Goal: Find specific page/section: Find specific page/section

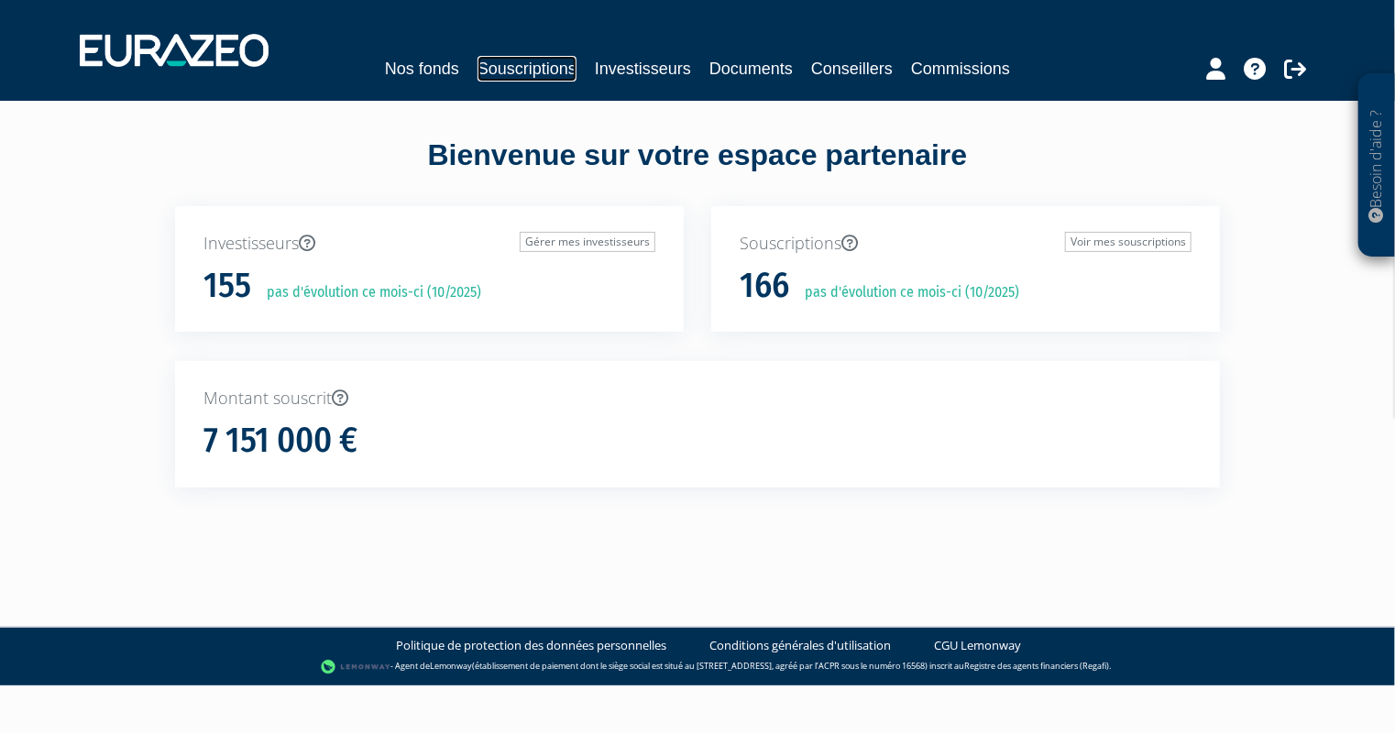
click at [528, 72] on link "Souscriptions" at bounding box center [527, 69] width 99 height 26
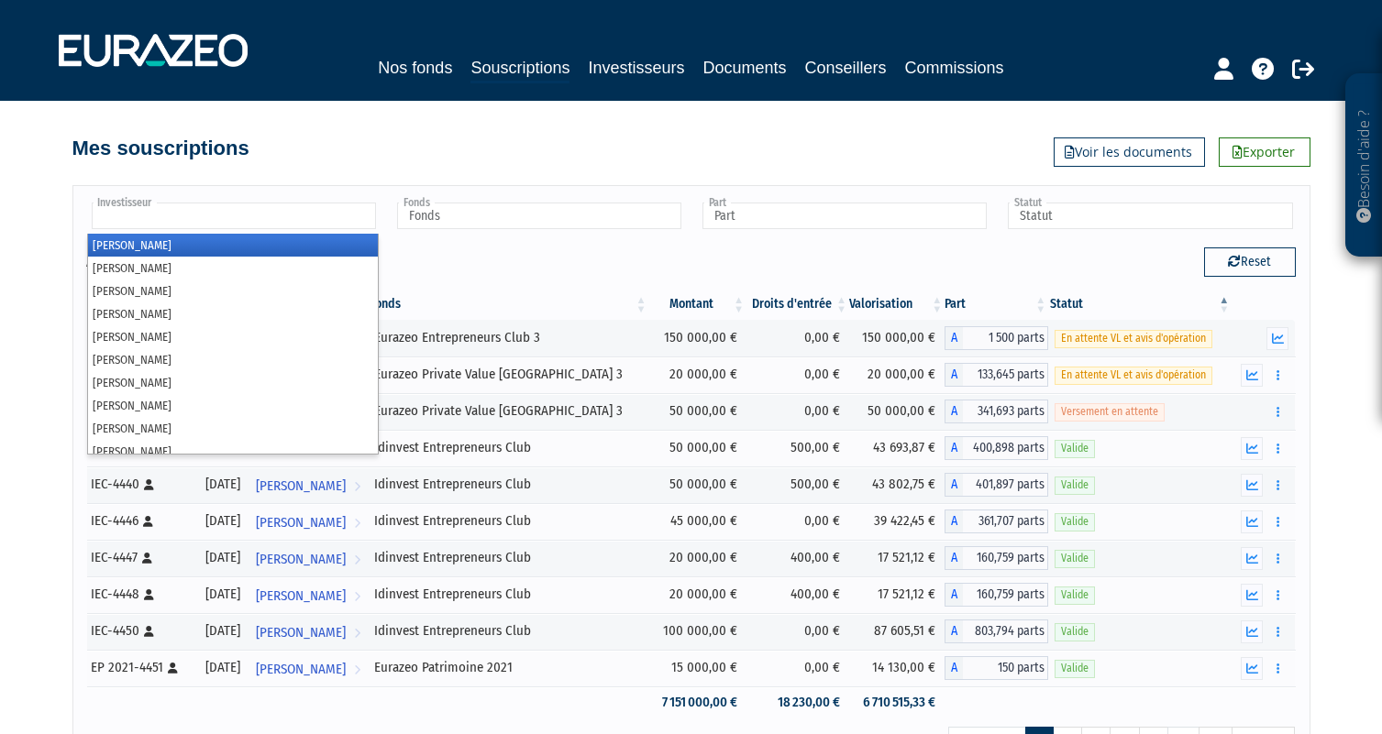
click at [246, 215] on input "text" at bounding box center [234, 216] width 284 height 27
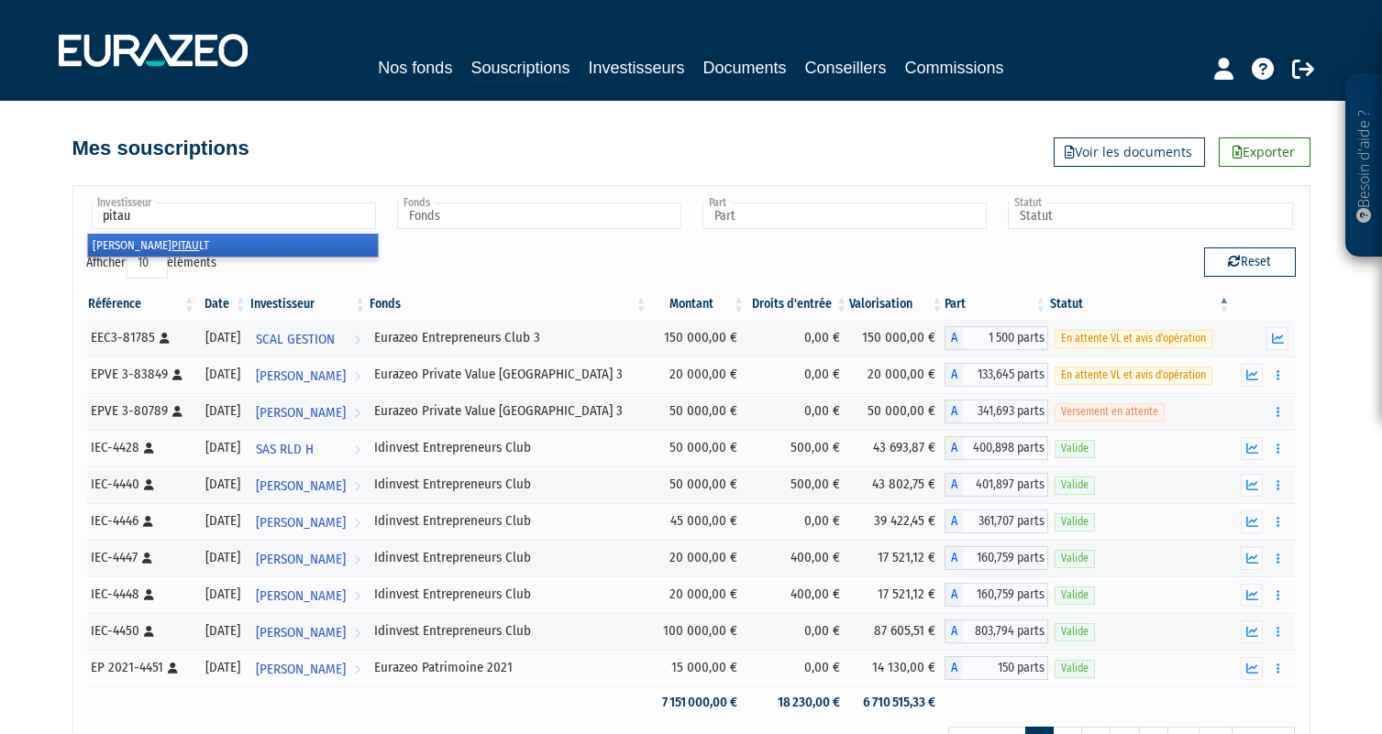
type input "pitau"
click at [172, 244] on em "PITAU" at bounding box center [186, 245] width 28 height 14
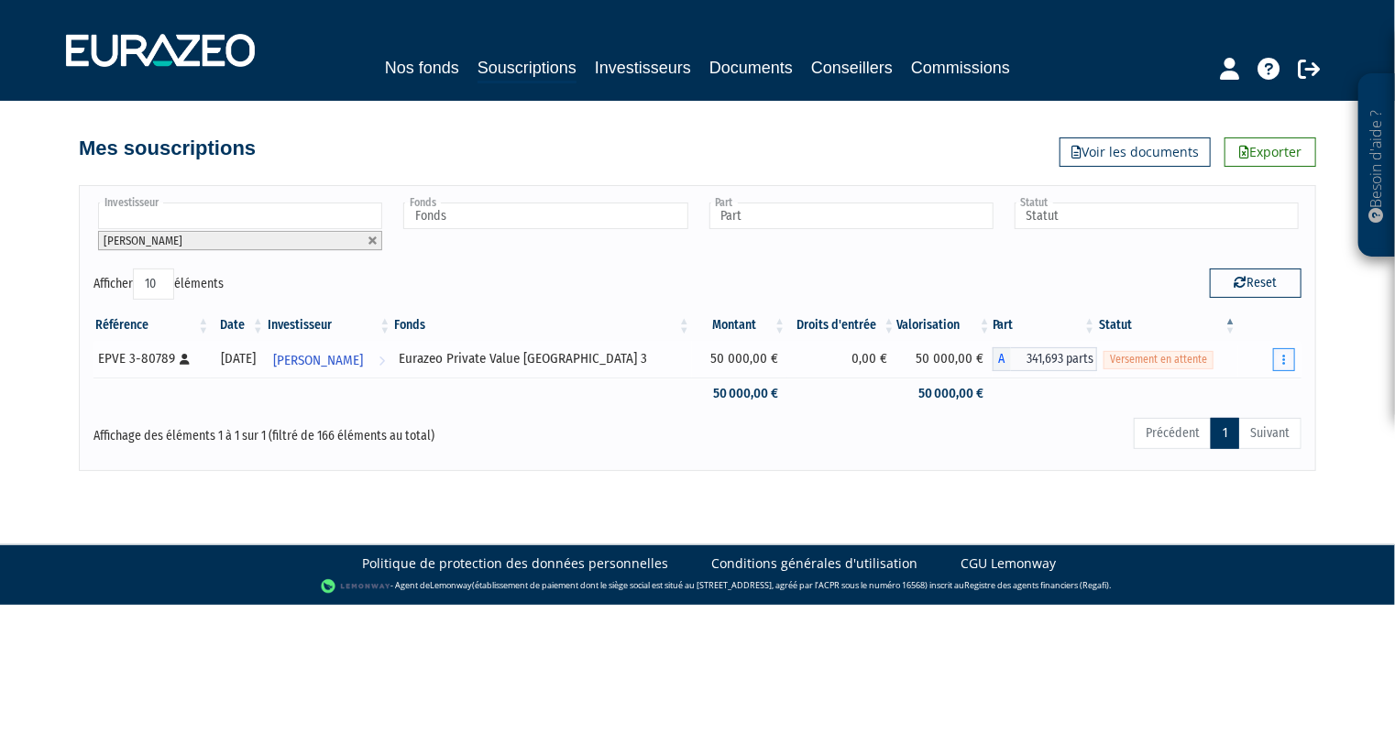
click at [1293, 358] on button "button" at bounding box center [1284, 359] width 22 height 23
click at [1232, 388] on link "Documents" at bounding box center [1221, 393] width 137 height 30
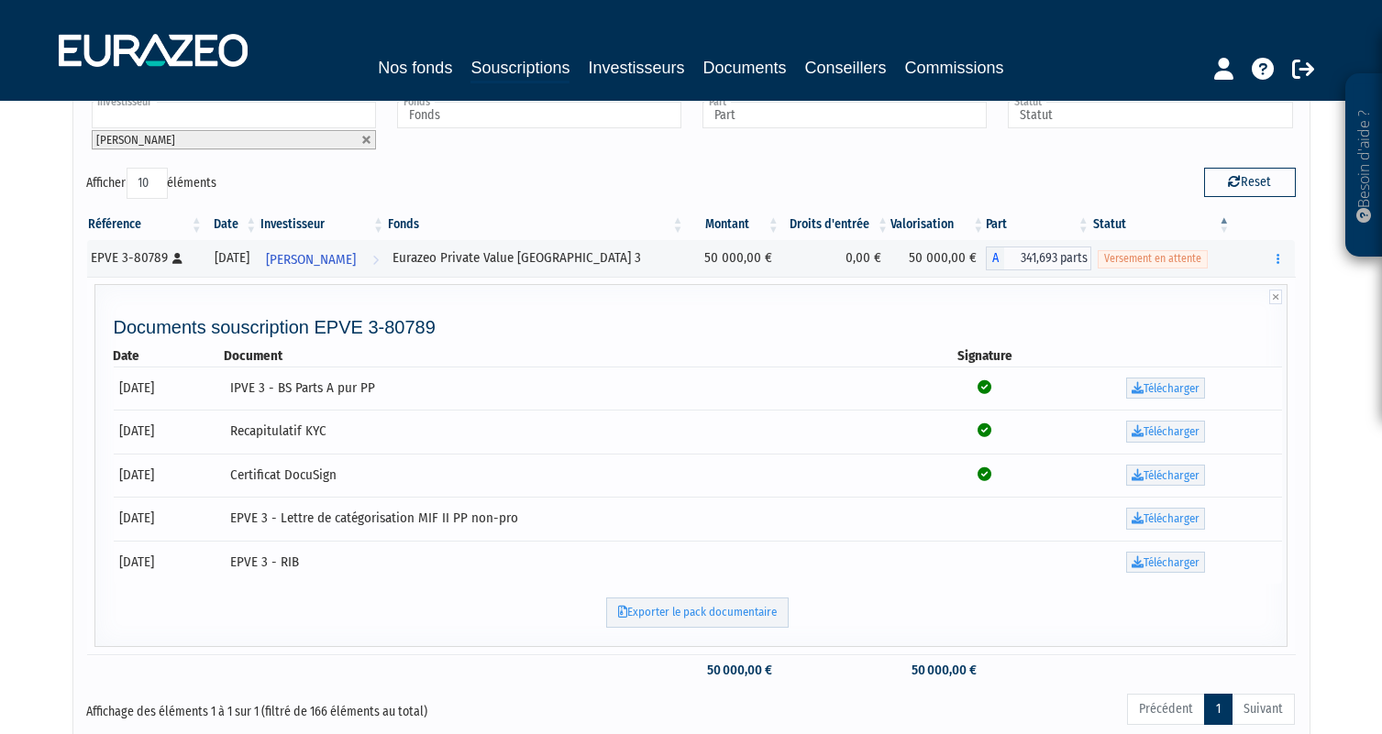
scroll to position [91, 0]
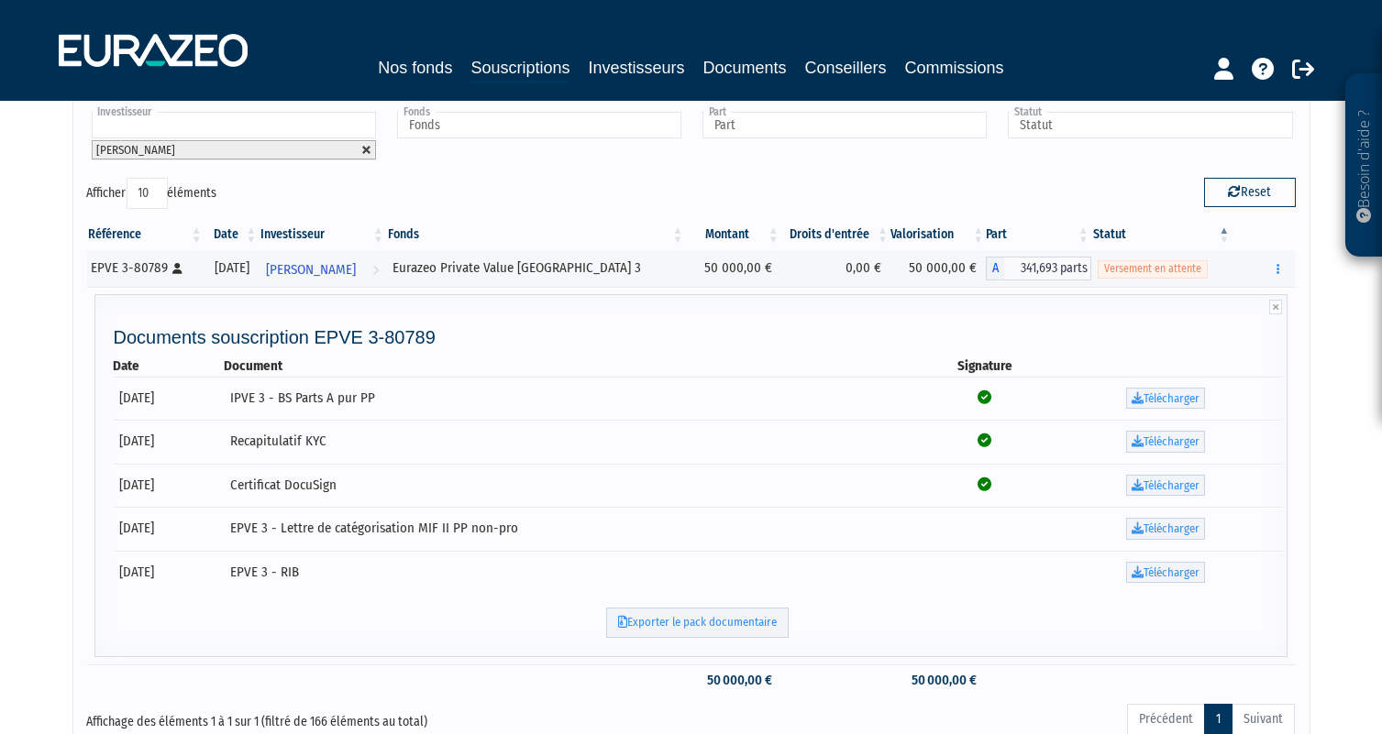
click at [366, 147] on link at bounding box center [366, 150] width 11 height 11
type input "Investisseur"
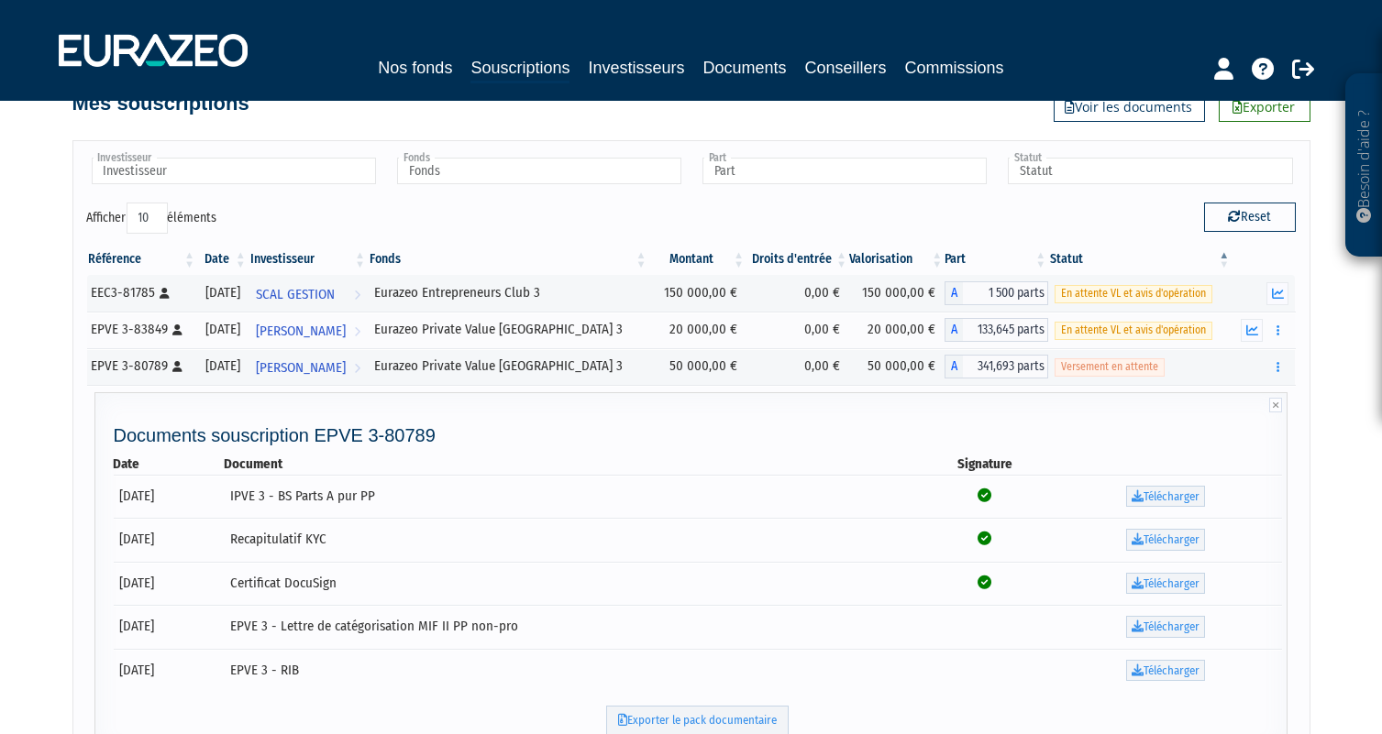
scroll to position [0, 0]
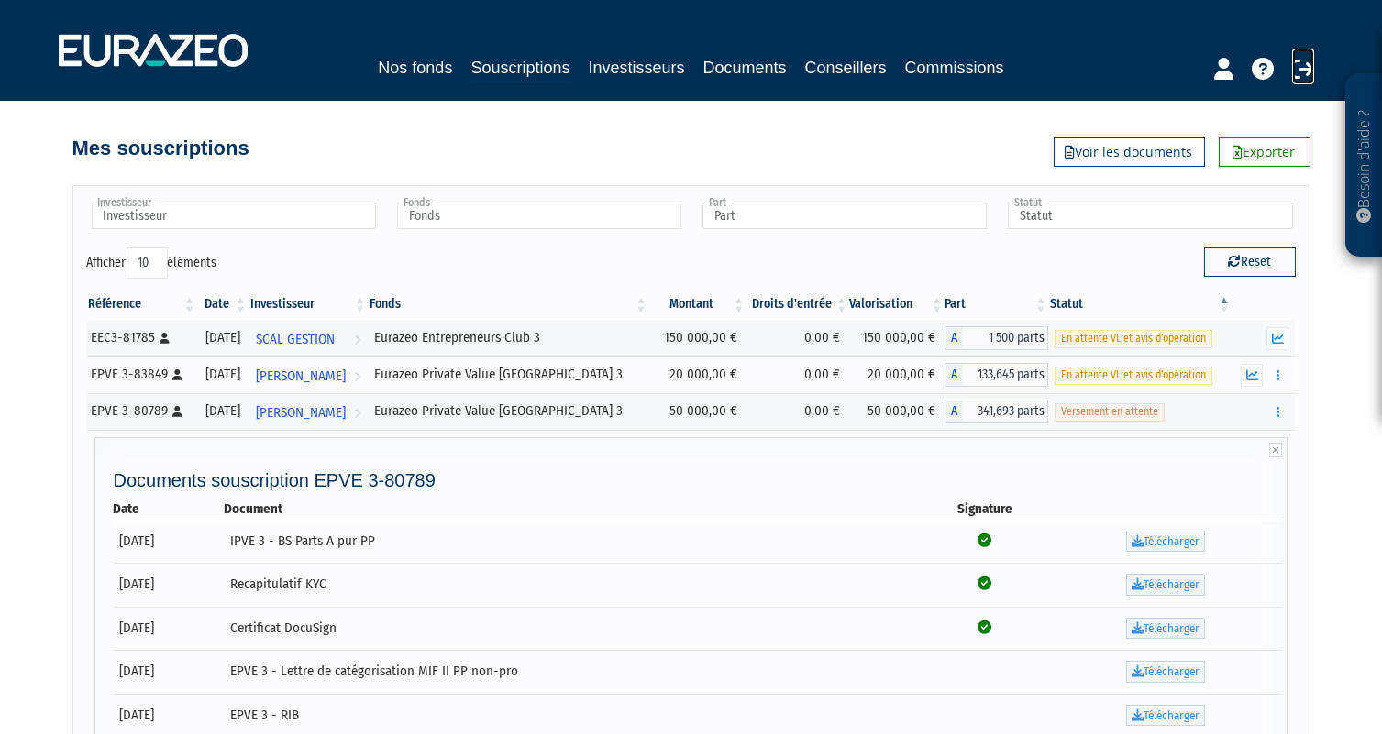
click at [1296, 72] on icon at bounding box center [1303, 69] width 22 height 22
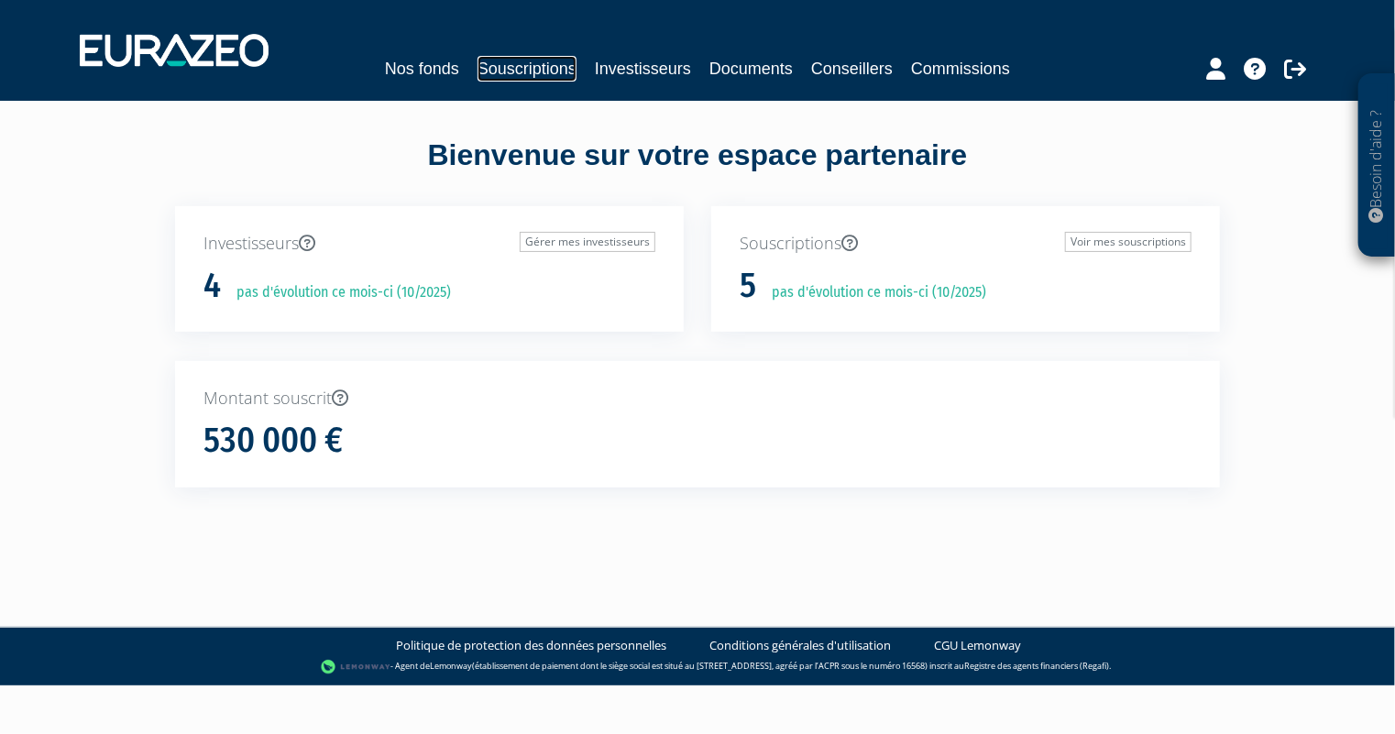
click at [519, 80] on link "Souscriptions" at bounding box center [527, 69] width 99 height 26
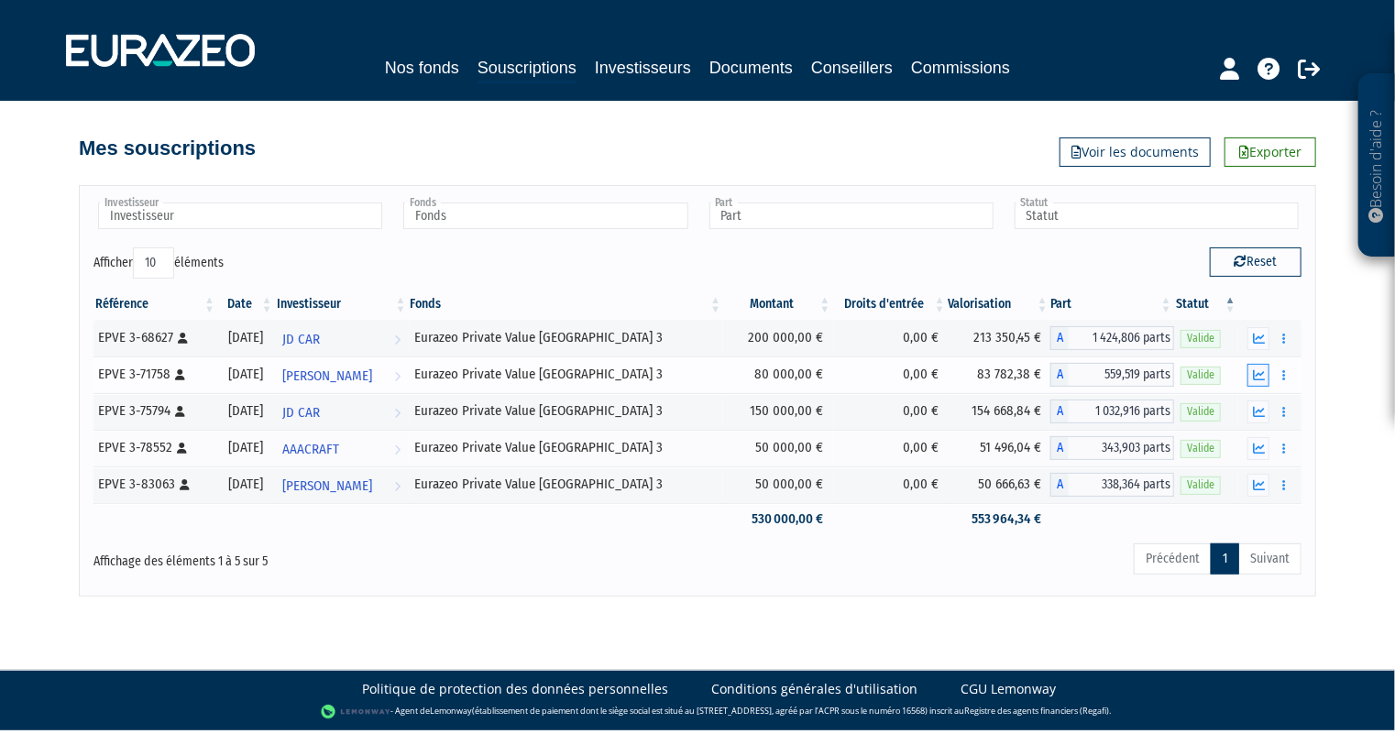
click at [1259, 366] on button "button" at bounding box center [1259, 375] width 22 height 23
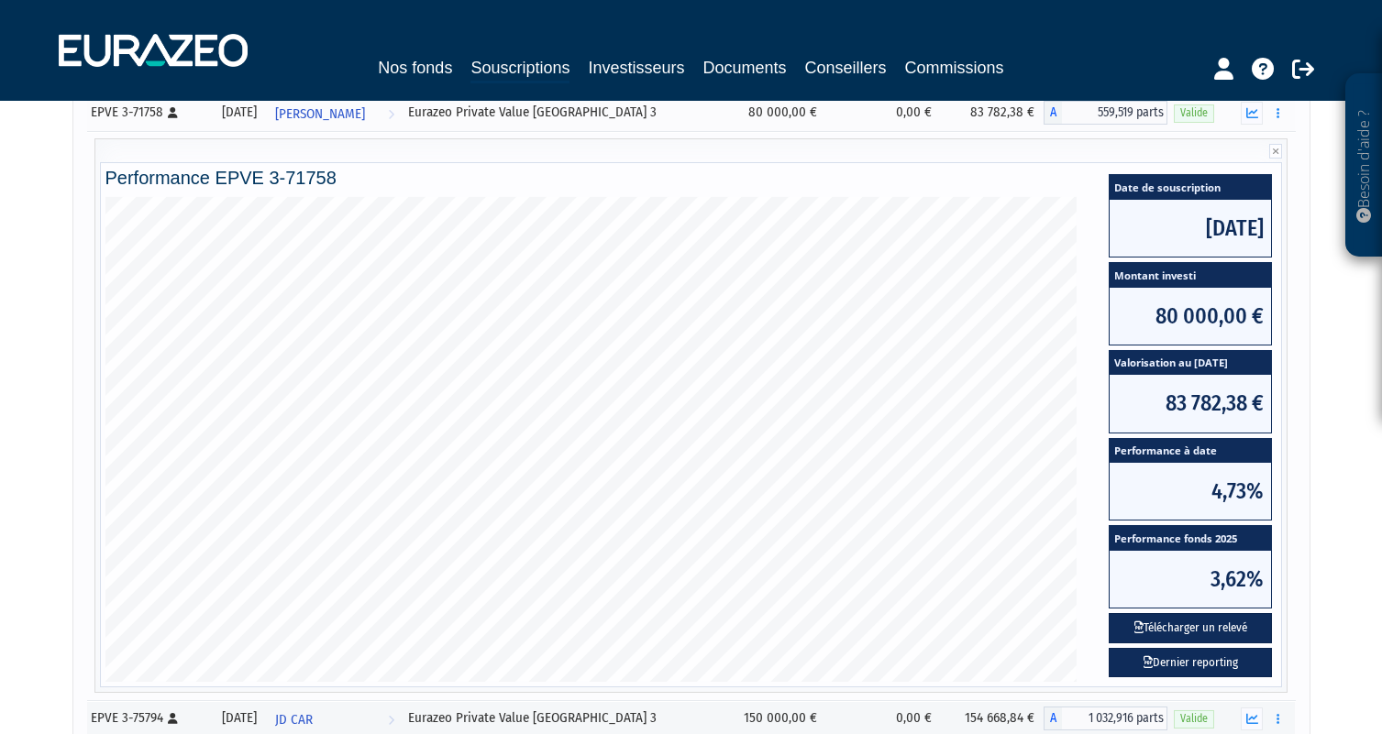
scroll to position [260, 0]
